Goal: Information Seeking & Learning: Compare options

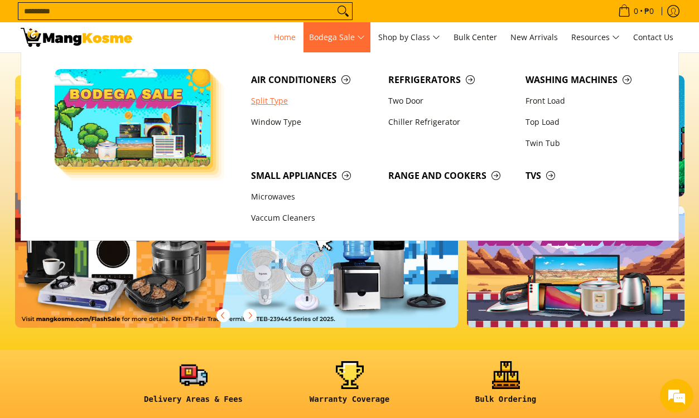
click at [262, 98] on link "Split Type" at bounding box center [313, 100] width 137 height 21
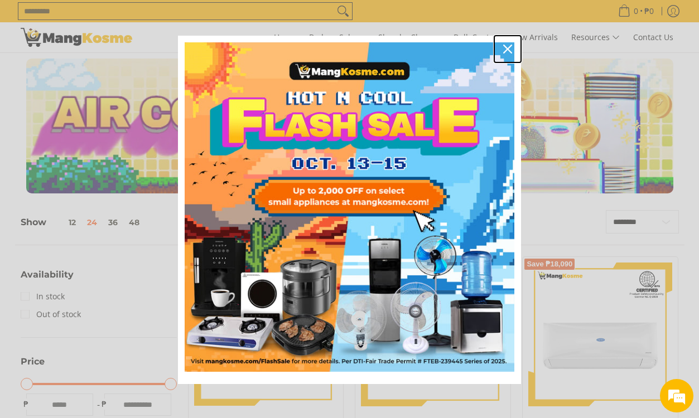
click at [504, 45] on icon "close icon" at bounding box center [507, 49] width 9 height 9
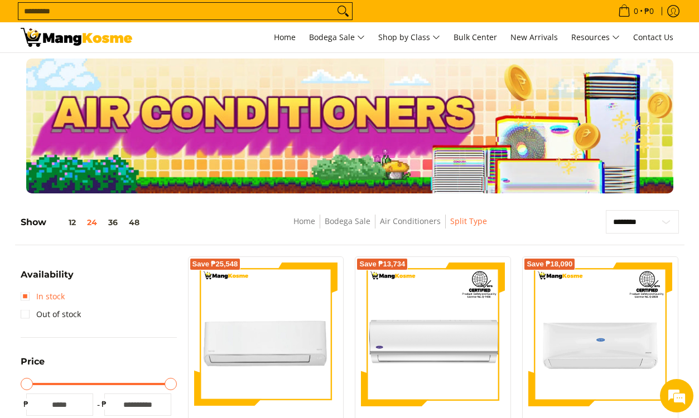
click at [25, 294] on link "In stock" at bounding box center [43, 297] width 44 height 18
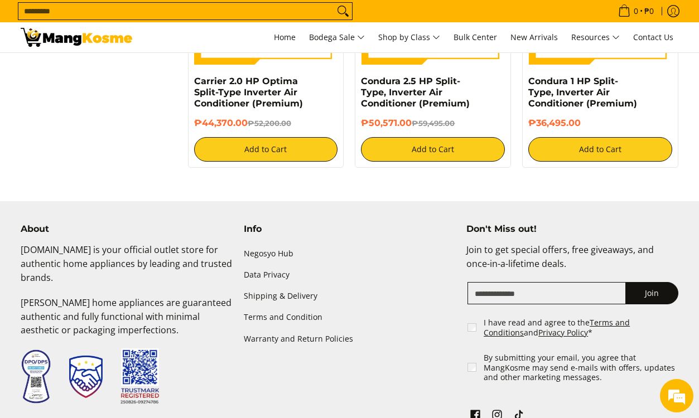
scroll to position [1384, 0]
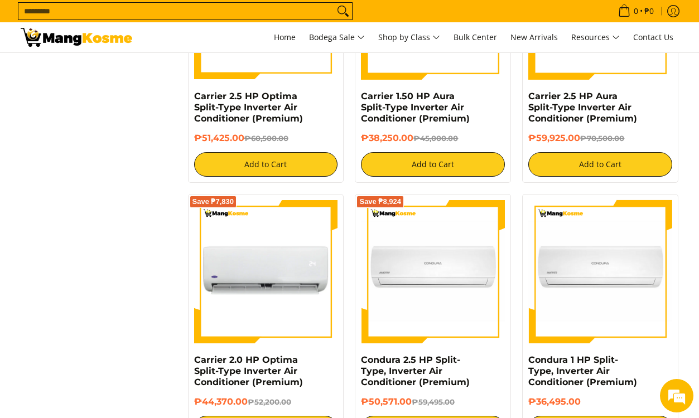
click at [281, 274] on img at bounding box center [266, 272] width 144 height 144
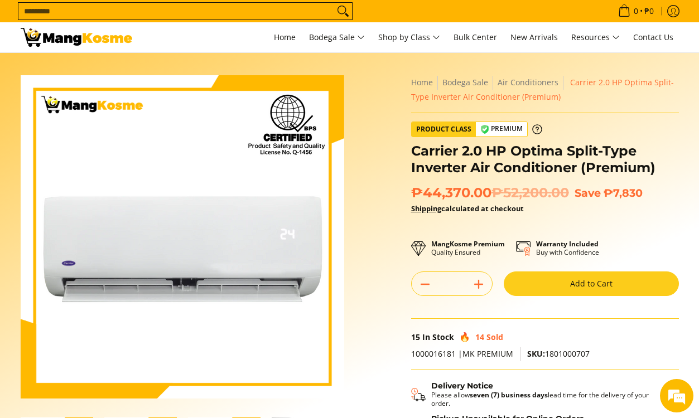
scroll to position [223, 0]
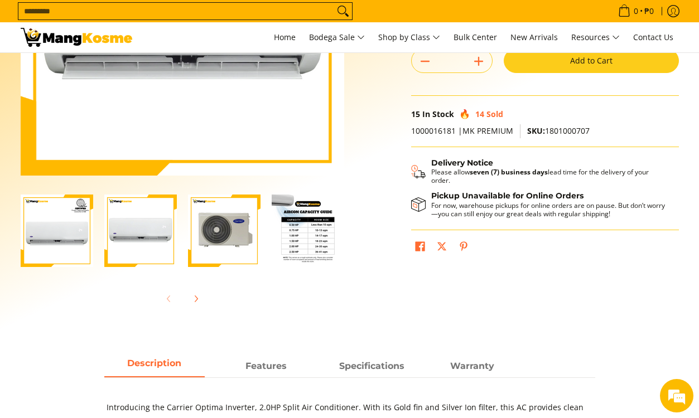
click at [228, 229] on img "Carrier 2.0 HP Optima Split-Type Inverter Air Conditioner (Premium)-3" at bounding box center [224, 231] width 72 height 72
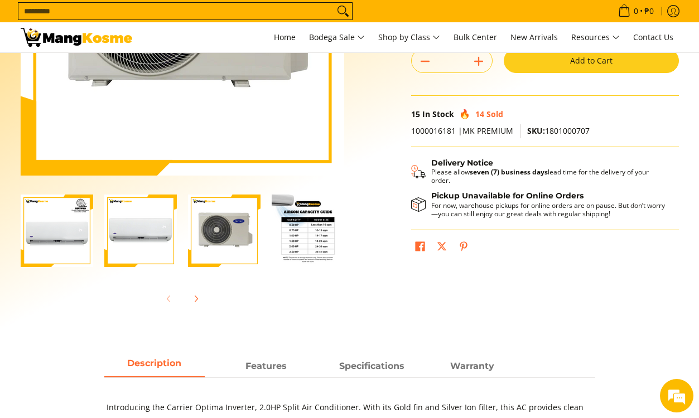
click at [308, 245] on img "Carrier 2.0 HP Optima Split-Type Inverter Air Conditioner (Premium)-4" at bounding box center [308, 231] width 72 height 72
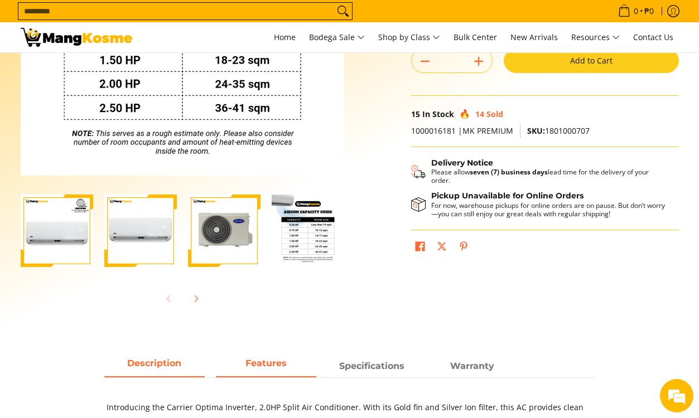
click at [265, 370] on span "Features" at bounding box center [266, 366] width 100 height 20
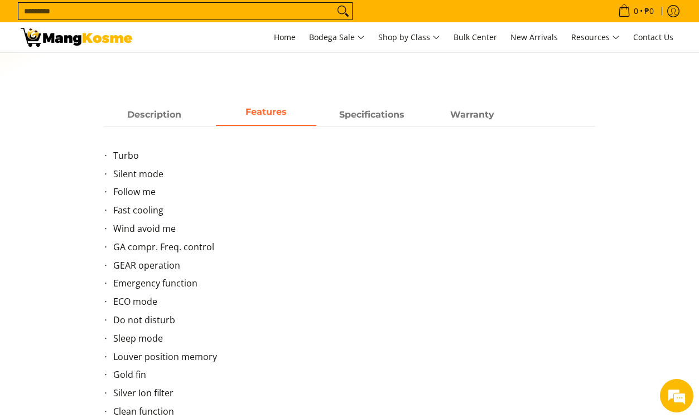
scroll to position [390, 0]
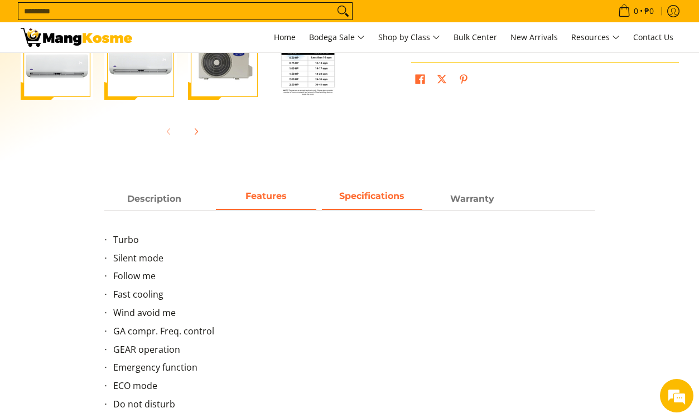
click at [344, 194] on strong "Specifications" at bounding box center [371, 196] width 65 height 11
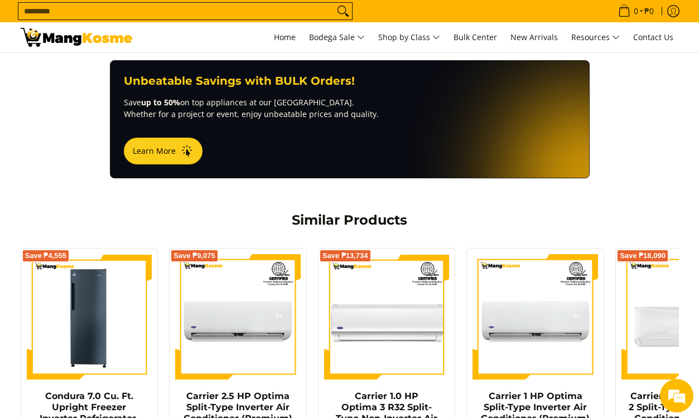
scroll to position [502, 0]
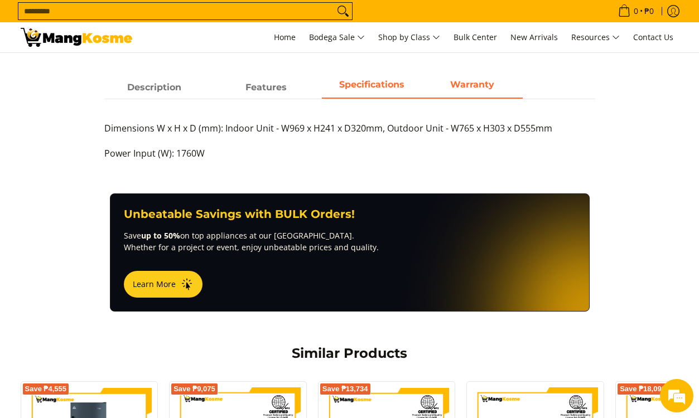
click at [451, 84] on strong "Warranty" at bounding box center [472, 84] width 44 height 11
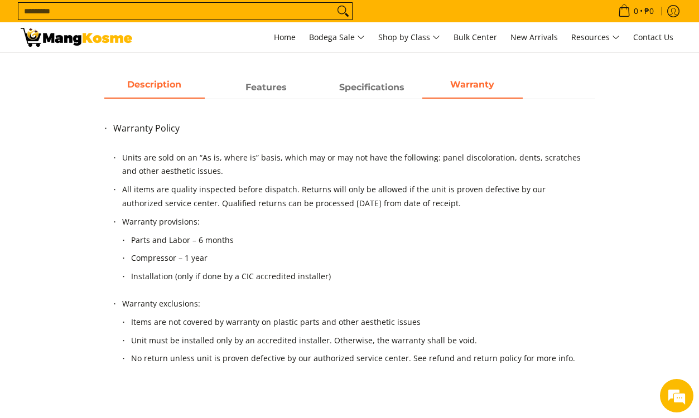
click at [130, 91] on span "Description" at bounding box center [154, 88] width 100 height 20
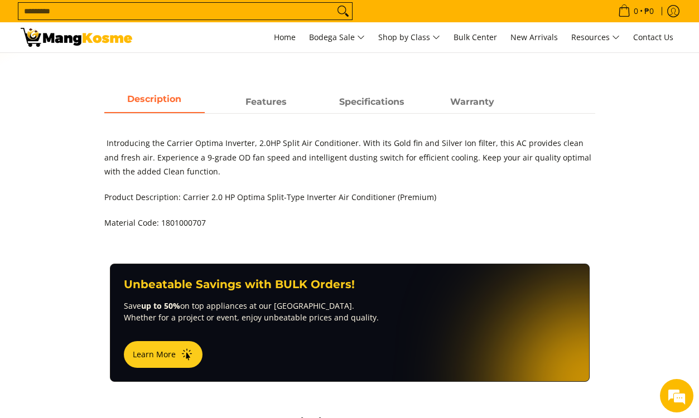
scroll to position [446, 0]
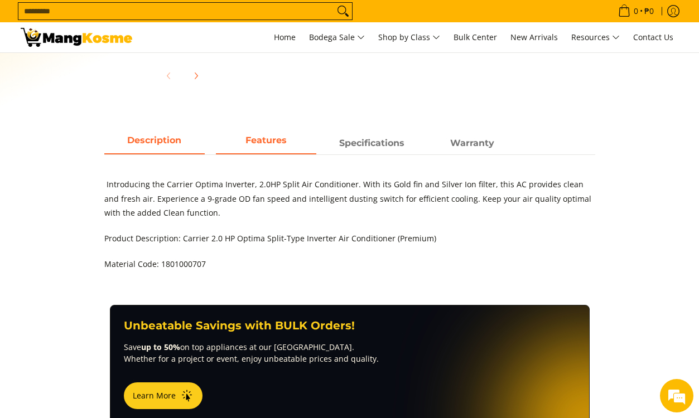
click at [245, 143] on strong "Features" at bounding box center [265, 140] width 41 height 11
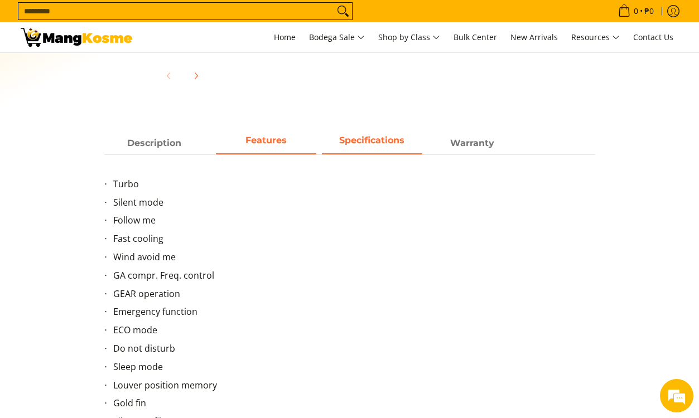
click at [346, 139] on strong "Specifications" at bounding box center [371, 140] width 65 height 11
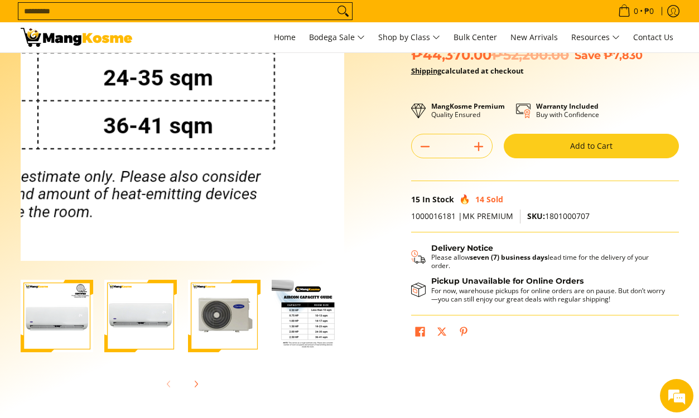
scroll to position [223, 0]
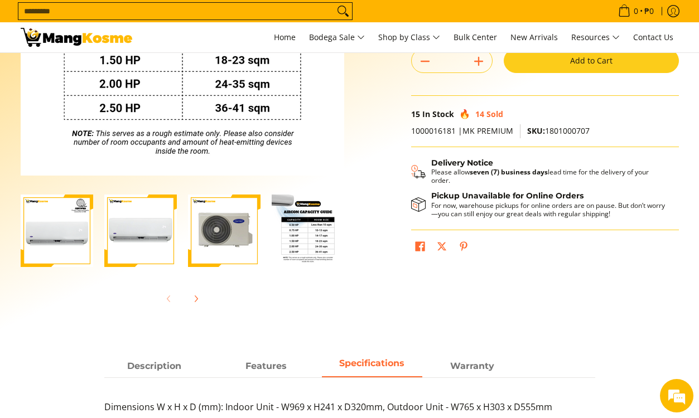
click at [71, 236] on img "Carrier 2.0 HP Optima Split-Type Inverter Air Conditioner (Premium)-1" at bounding box center [57, 231] width 72 height 72
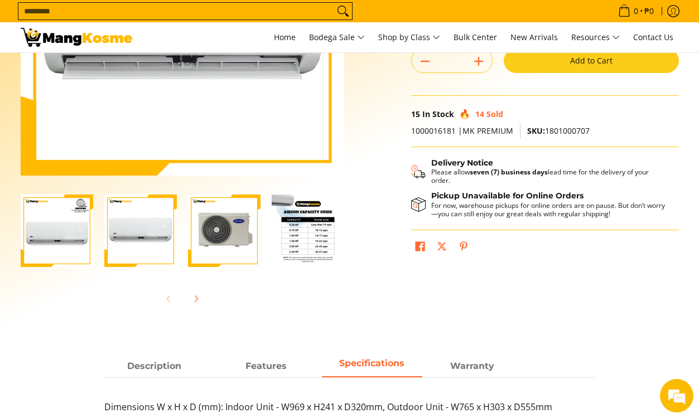
click at [137, 236] on img "Carrier 2.0 HP Optima Split-Type Inverter Air Conditioner (Premium)-2" at bounding box center [140, 231] width 72 height 72
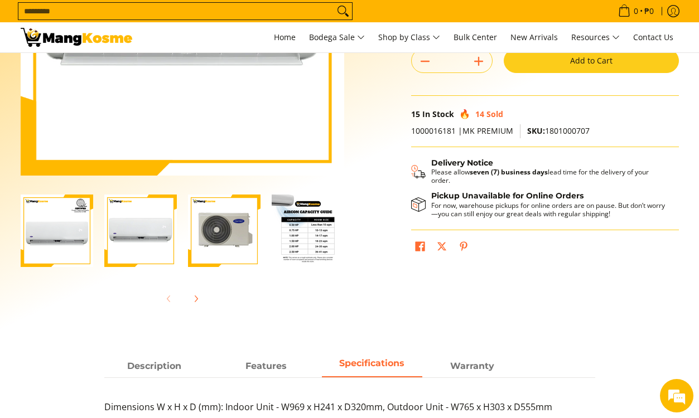
scroll to position [56, 0]
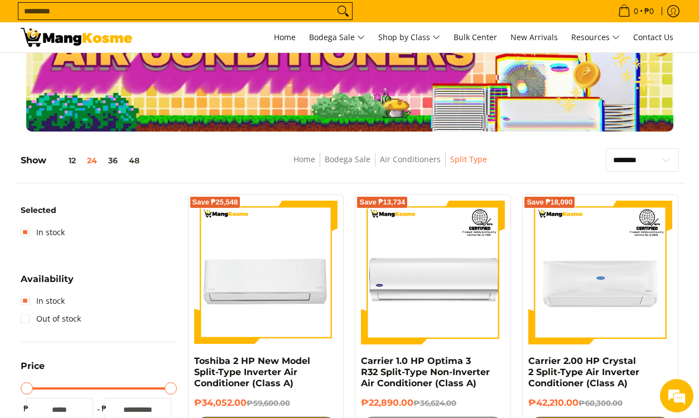
scroll to position [167, 0]
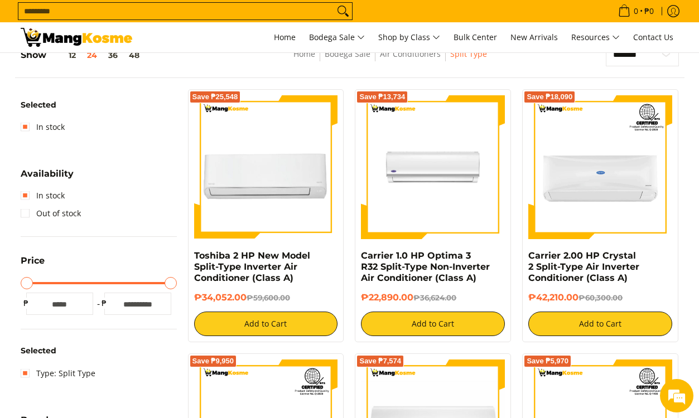
click at [449, 179] on img at bounding box center [433, 167] width 144 height 144
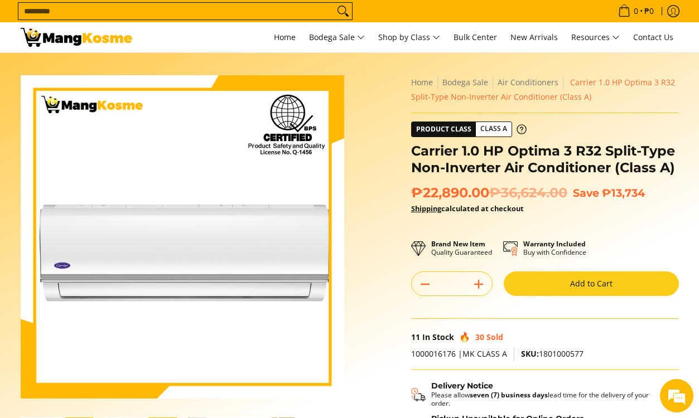
scroll to position [167, 0]
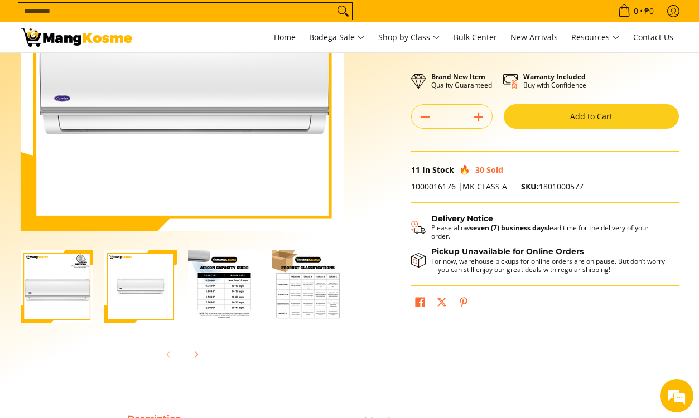
click at [50, 293] on img "Carrier 1.0 HP Optima 3 R32 Split-Type Non-Inverter Air Conditioner (Class A)-1" at bounding box center [57, 286] width 72 height 72
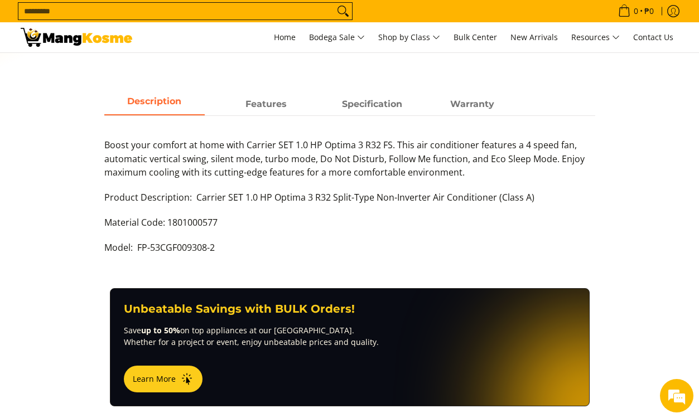
scroll to position [502, 0]
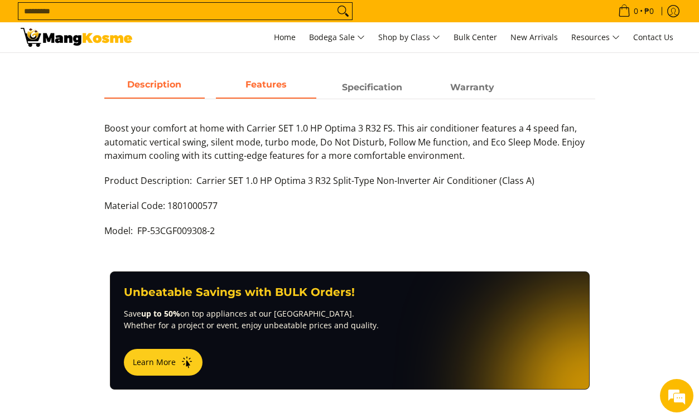
click at [250, 87] on strong "Features" at bounding box center [265, 84] width 41 height 11
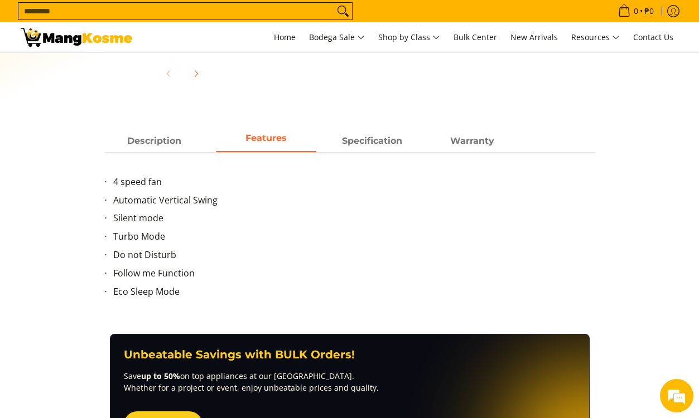
scroll to position [446, 0]
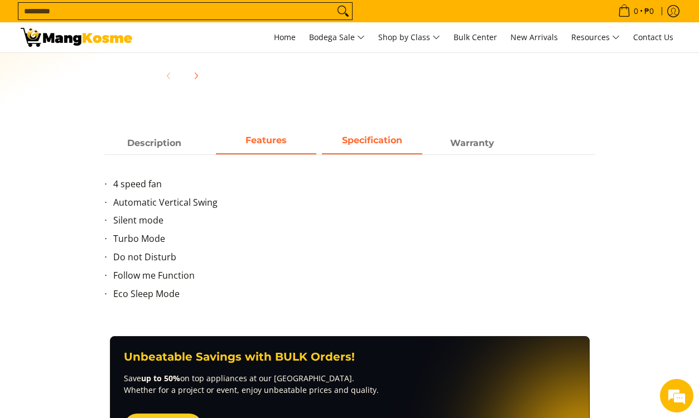
click at [343, 143] on span "Specification" at bounding box center [372, 143] width 100 height 20
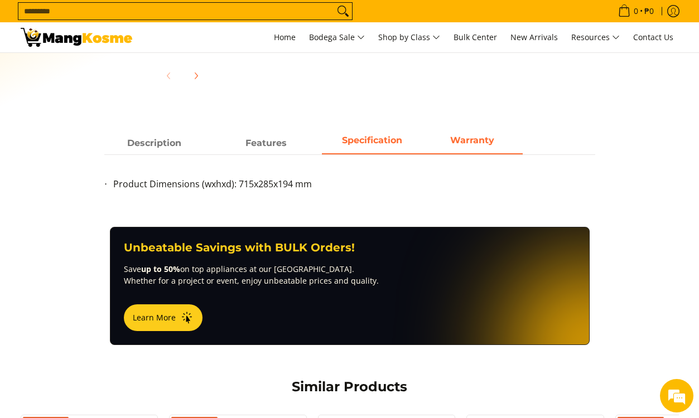
click at [454, 146] on span "Warranty" at bounding box center [472, 143] width 100 height 20
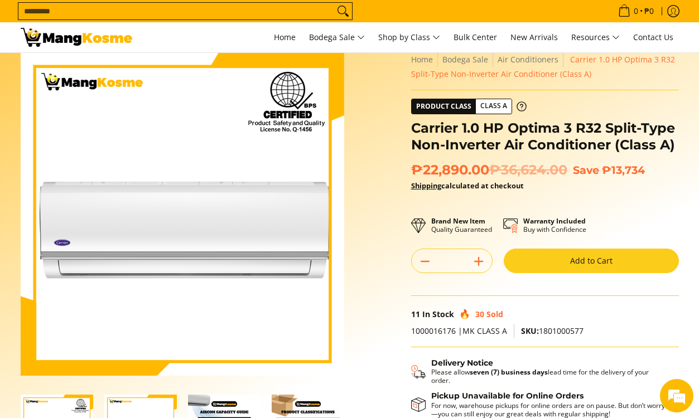
scroll to position [0, 0]
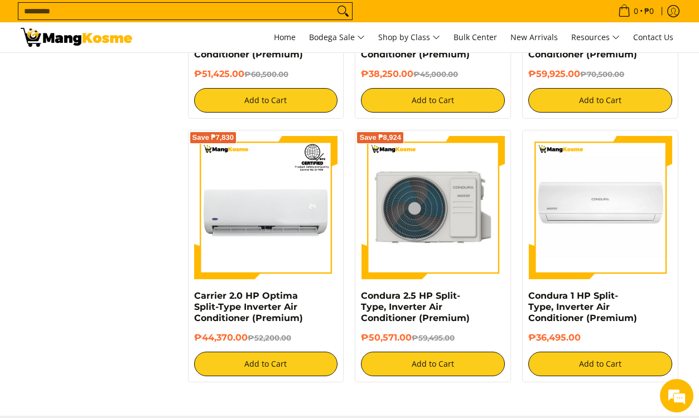
scroll to position [1450, 0]
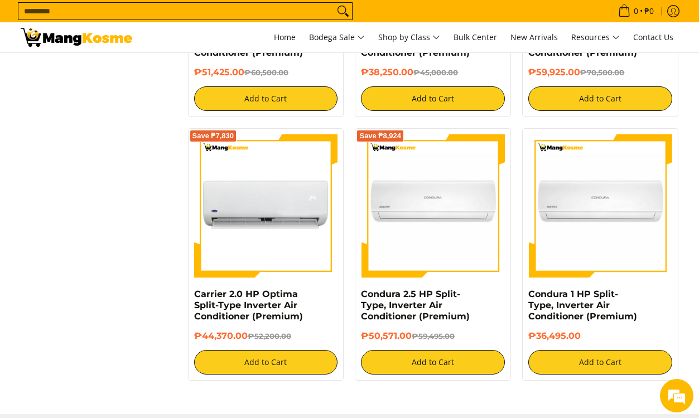
click at [267, 220] on img at bounding box center [266, 206] width 144 height 144
